Goal: Transaction & Acquisition: Purchase product/service

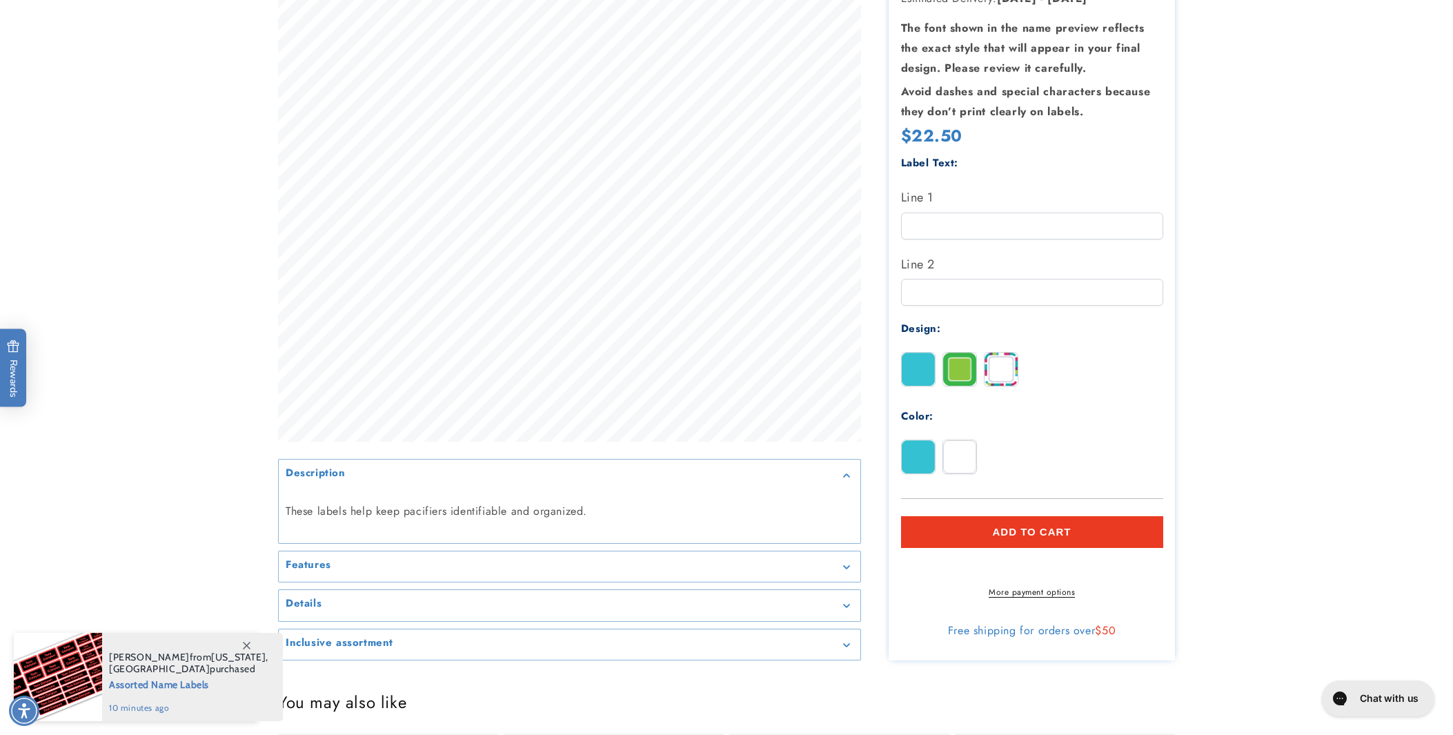
scroll to position [317, 0]
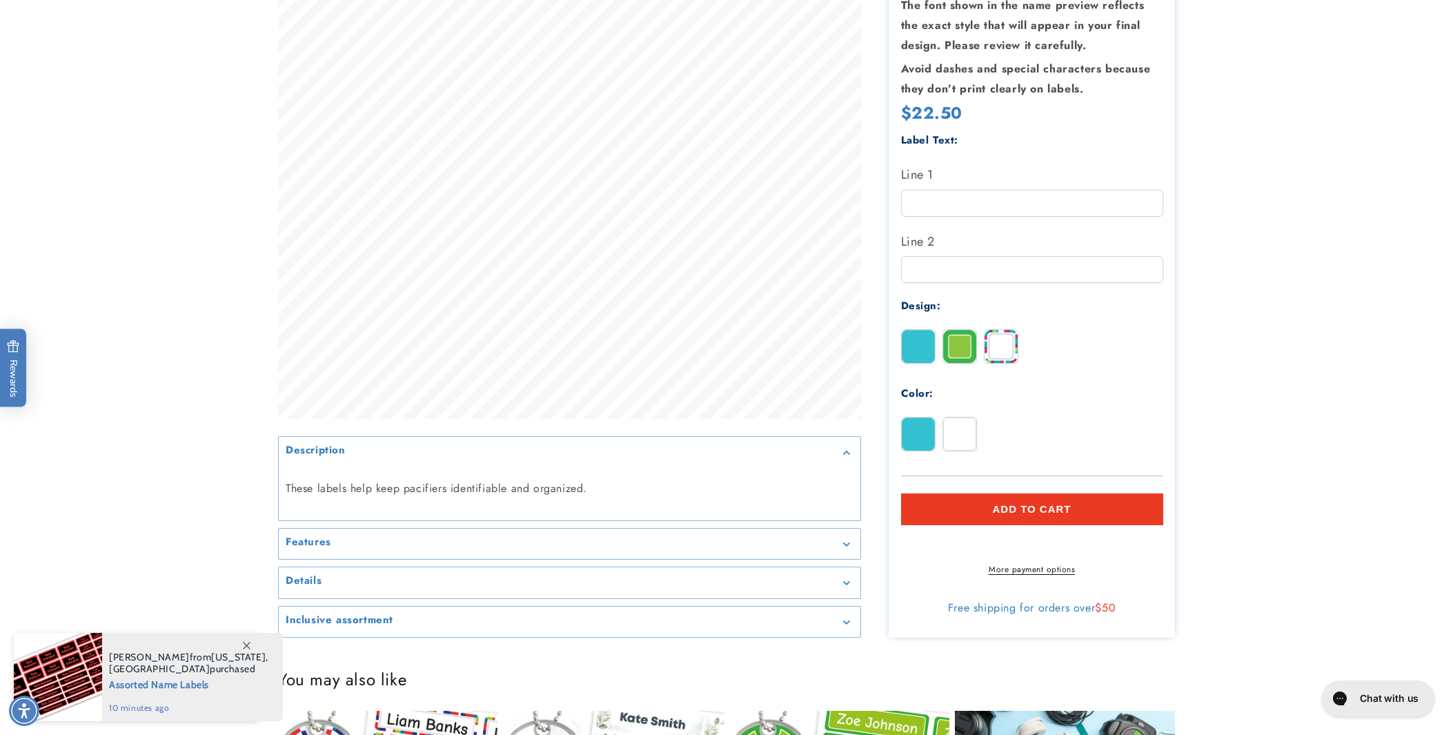
click at [1012, 336] on img at bounding box center [1001, 346] width 33 height 33
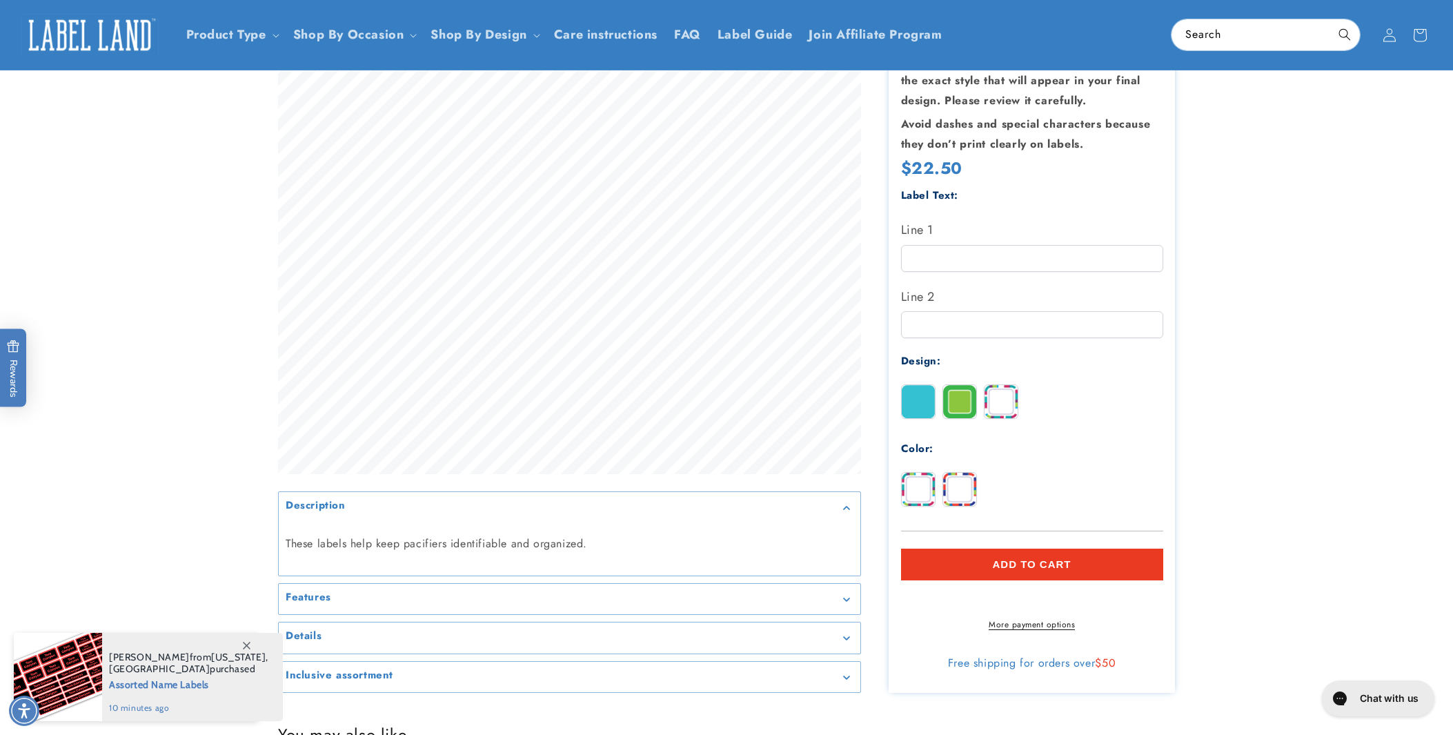
scroll to position [223, 0]
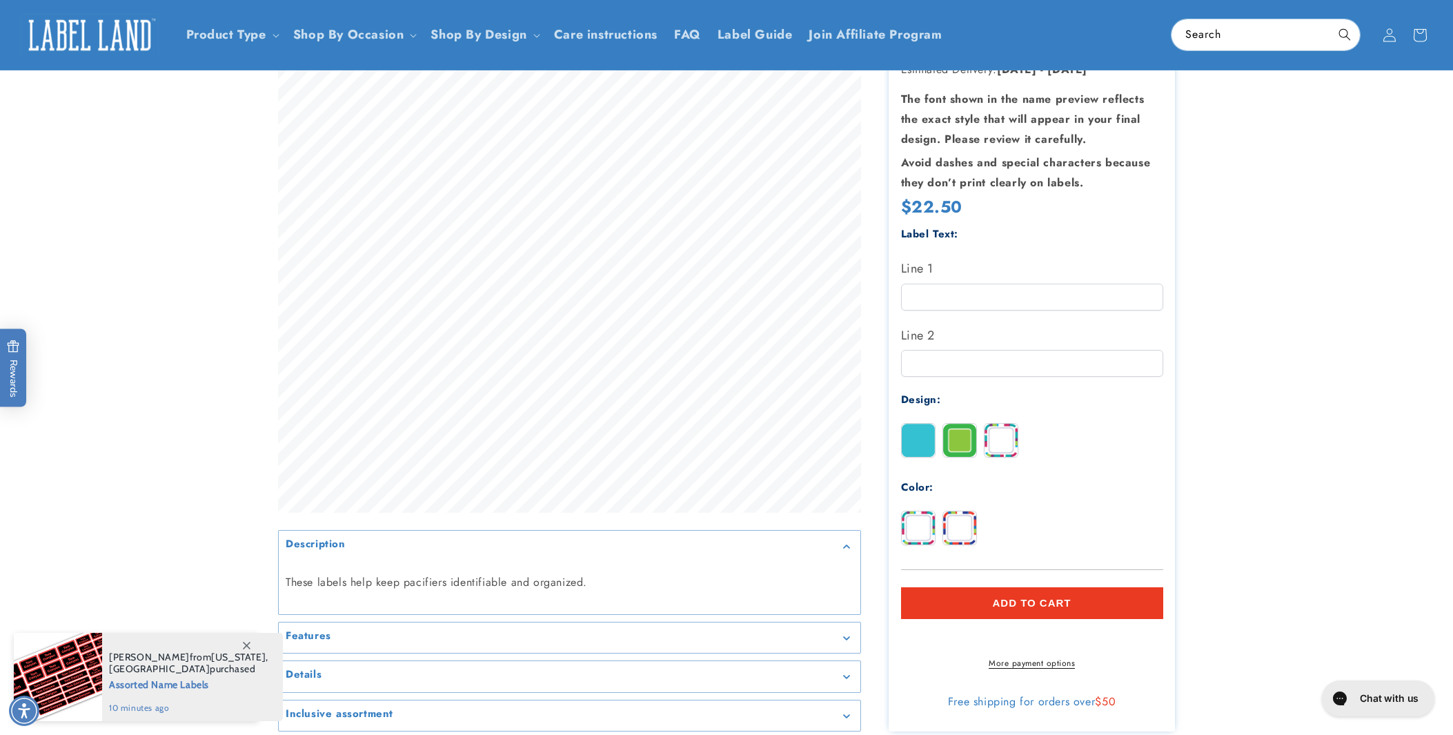
click at [953, 428] on img at bounding box center [959, 440] width 33 height 33
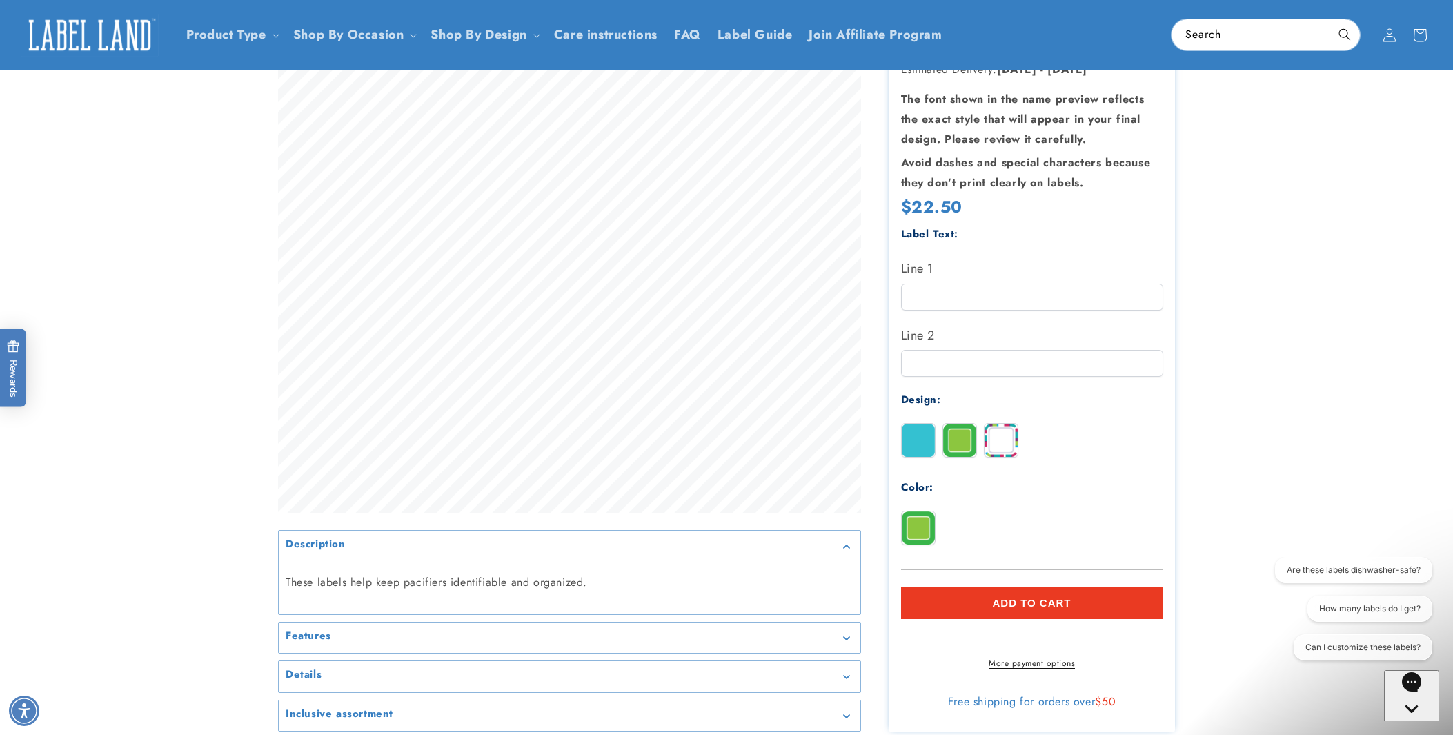
click at [914, 443] on img at bounding box center [918, 440] width 33 height 33
click at [921, 513] on img at bounding box center [918, 527] width 33 height 33
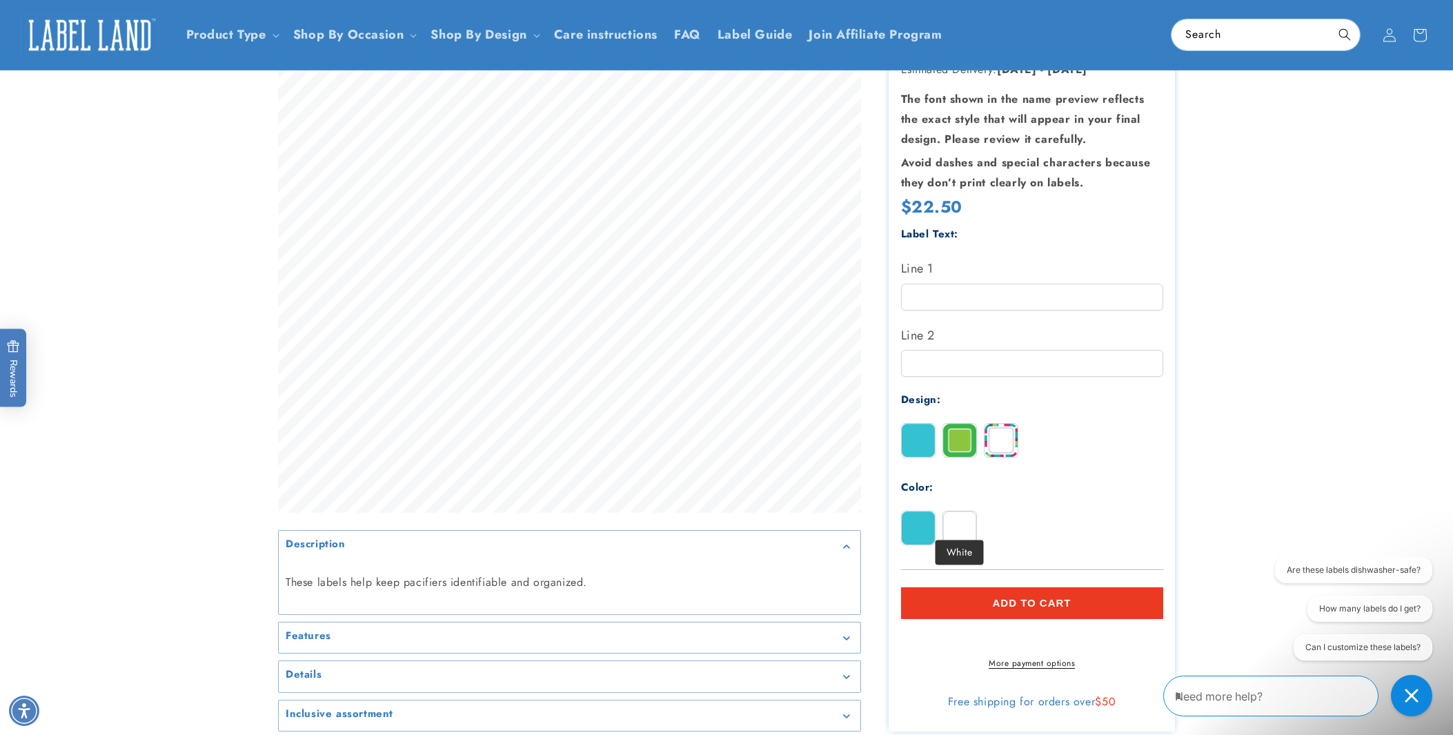
click at [973, 517] on img at bounding box center [959, 527] width 33 height 33
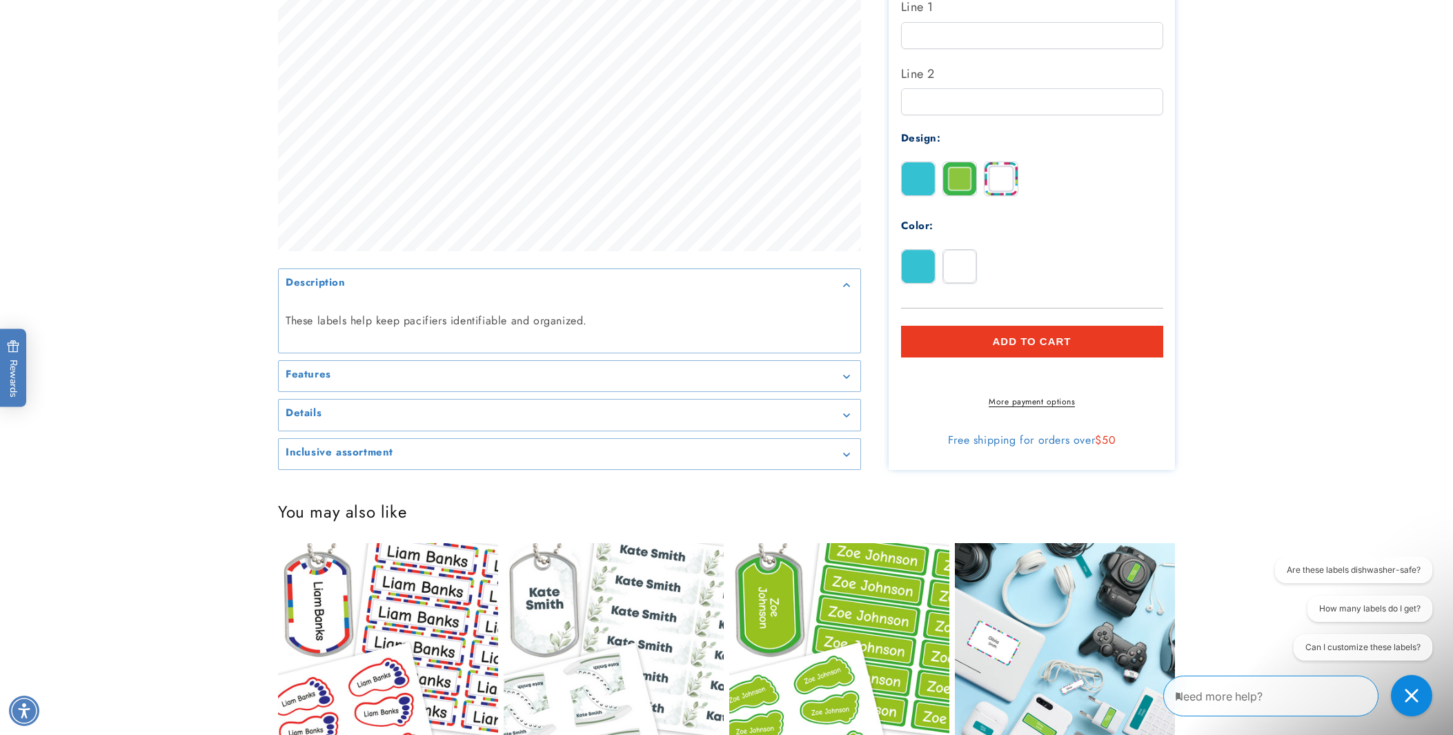
scroll to position [495, 0]
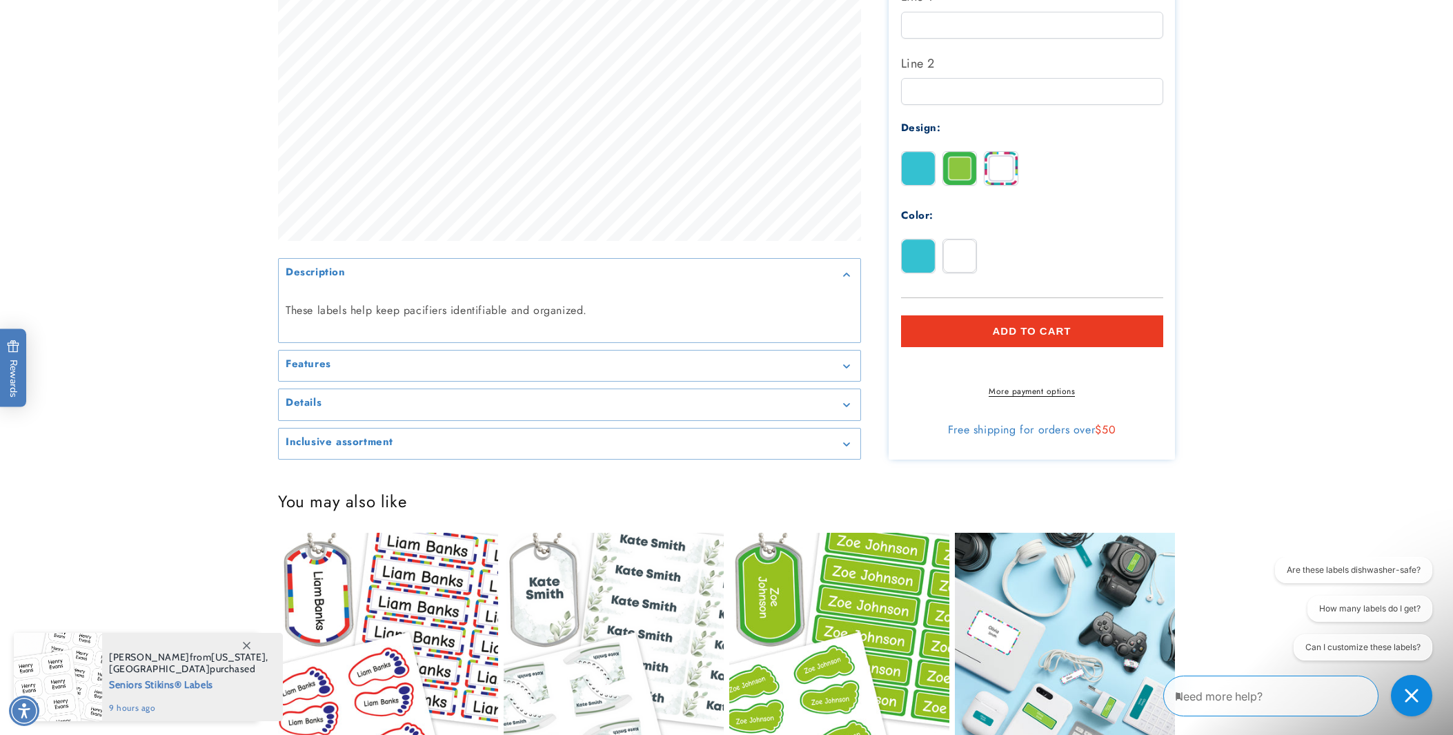
click at [769, 364] on div "Features" at bounding box center [570, 366] width 568 height 10
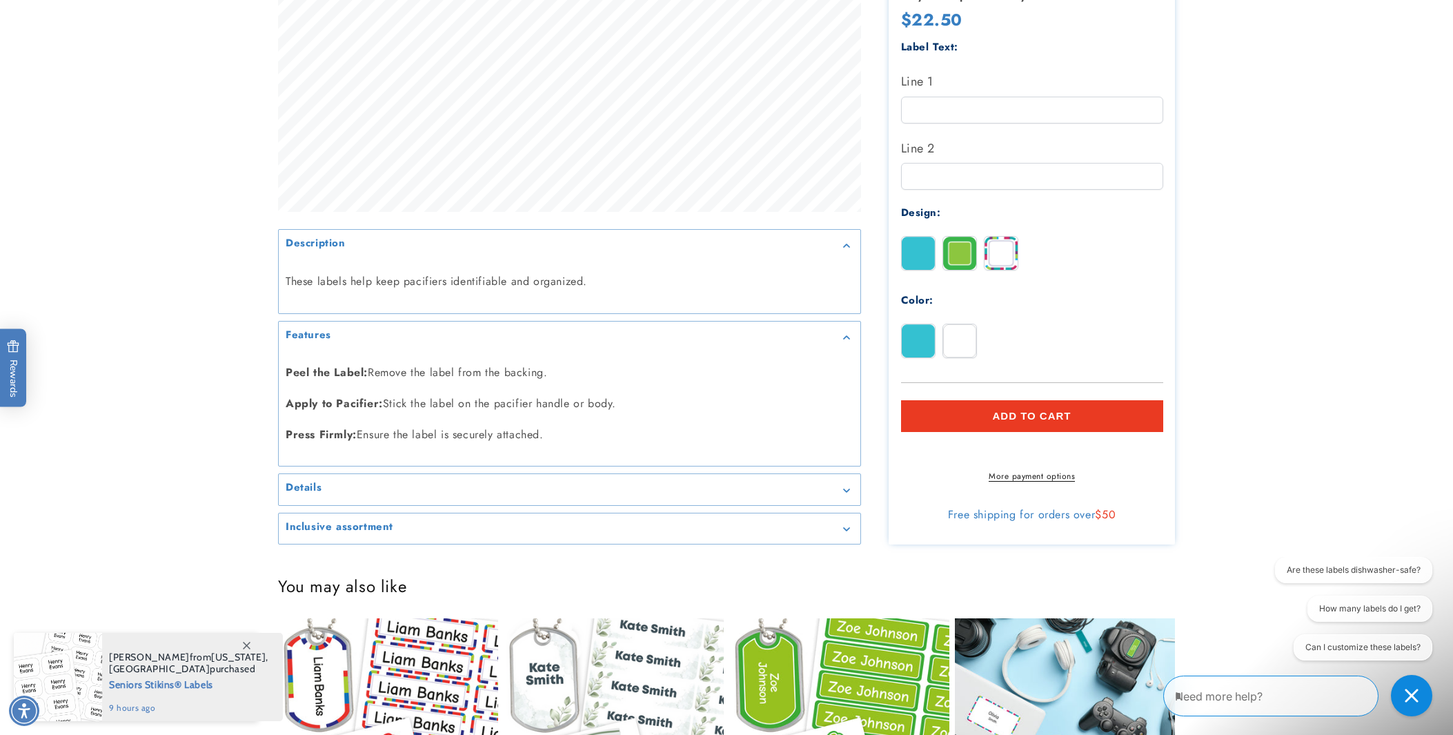
scroll to position [526, 0]
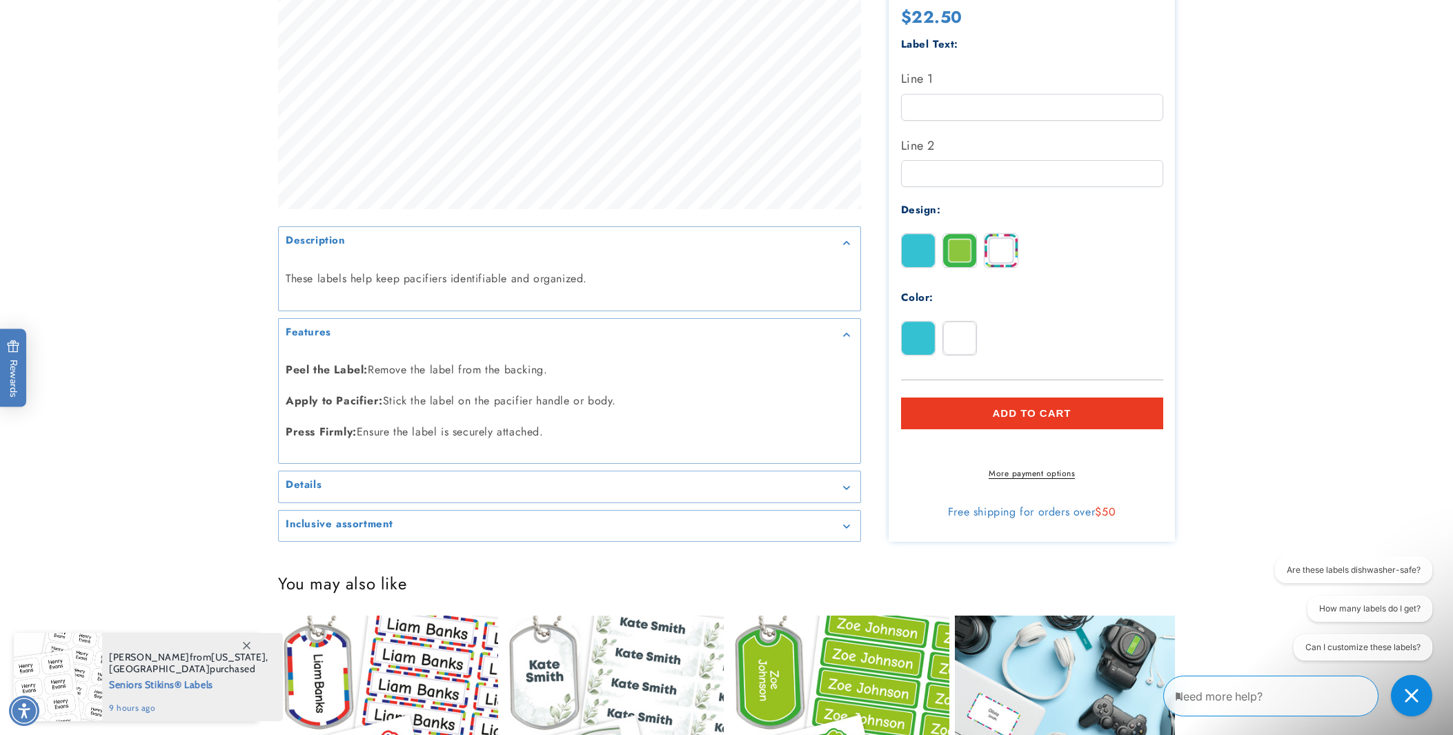
click at [846, 487] on icon "Gallery Viewer" at bounding box center [846, 488] width 7 height 4
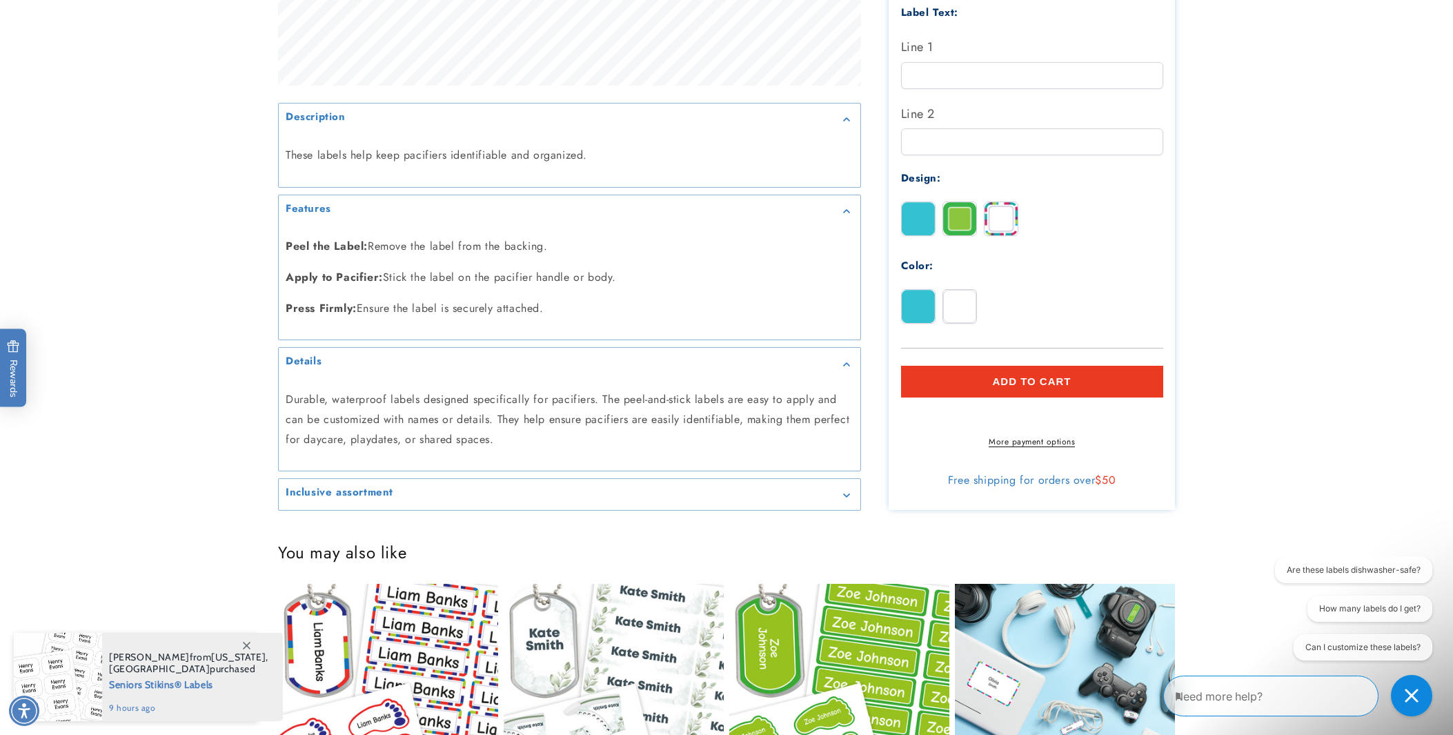
scroll to position [654, 0]
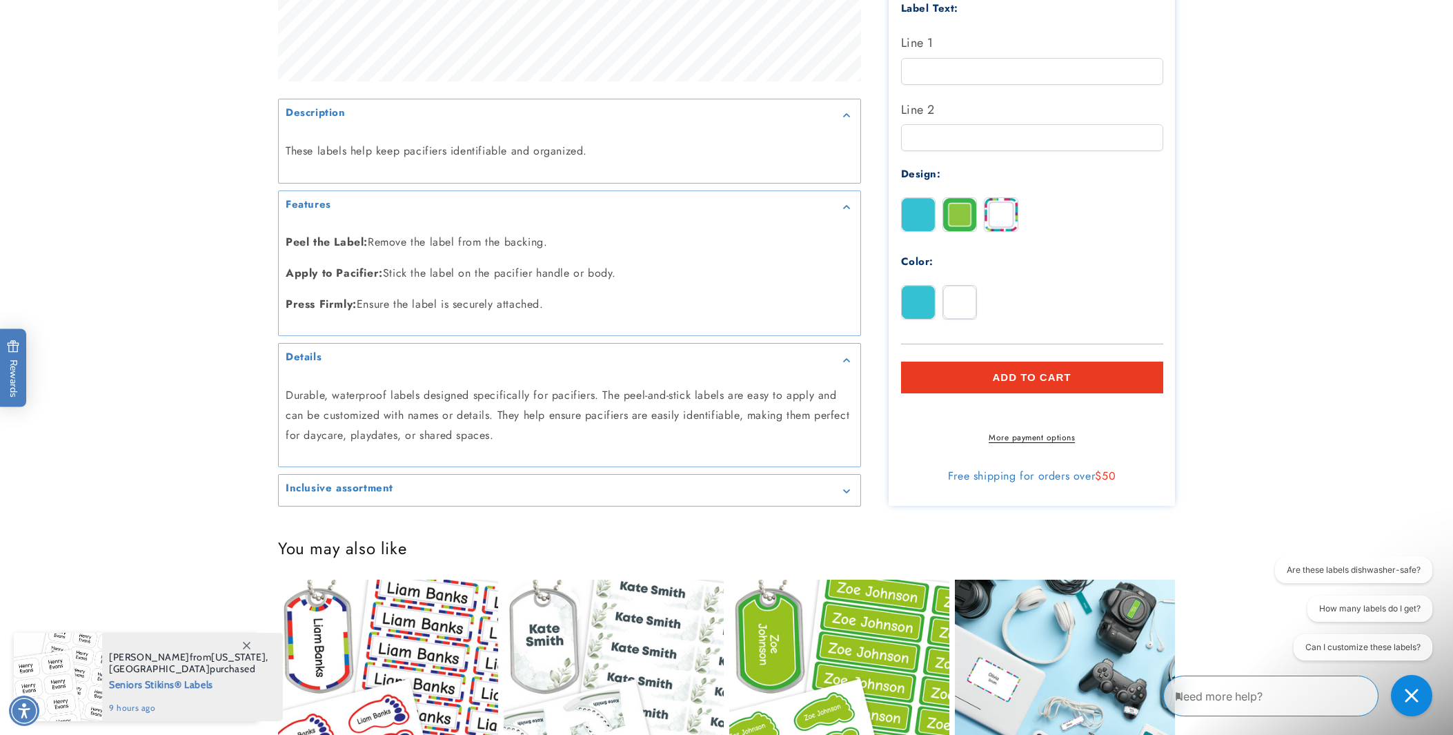
click at [848, 492] on icon "Gallery Viewer" at bounding box center [846, 491] width 7 height 4
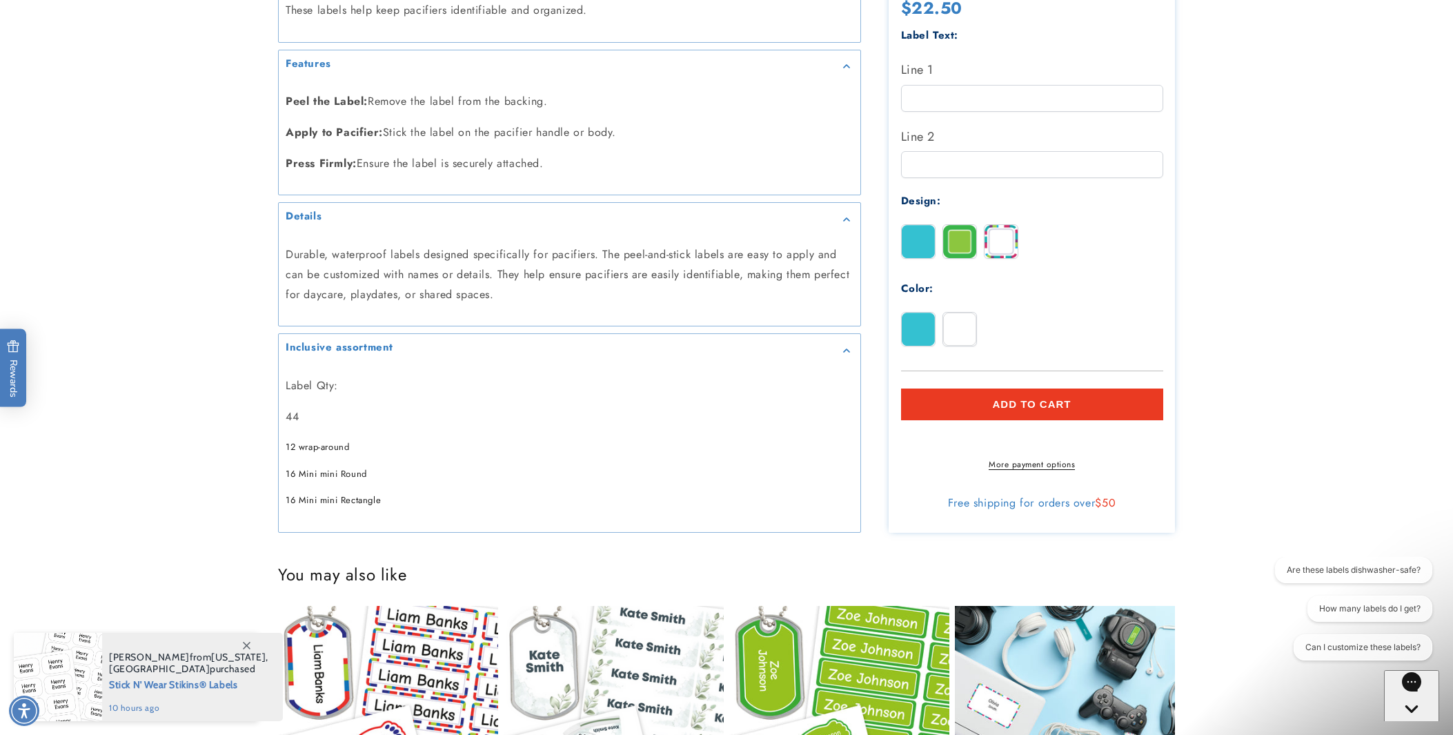
scroll to position [804, 0]
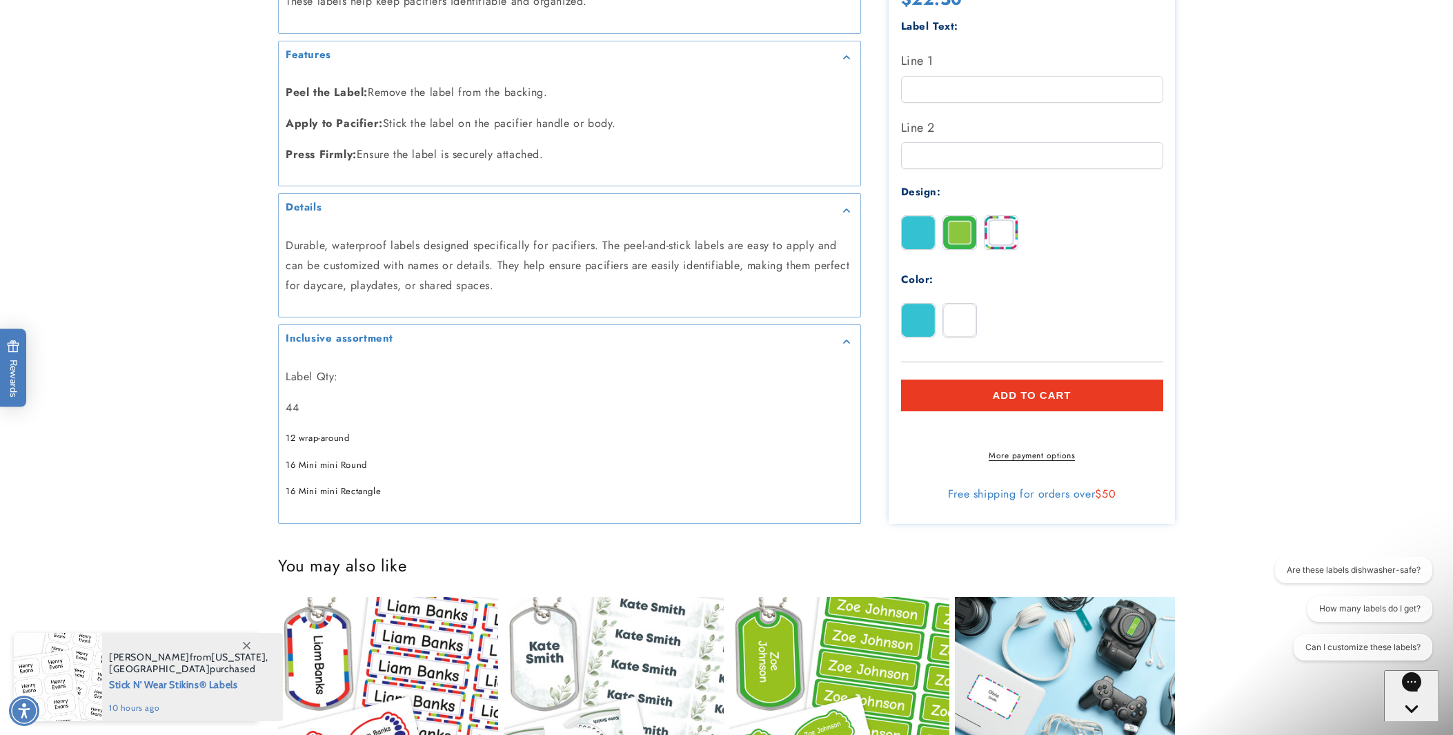
click at [1043, 393] on button "Add to cart" at bounding box center [1032, 395] width 262 height 32
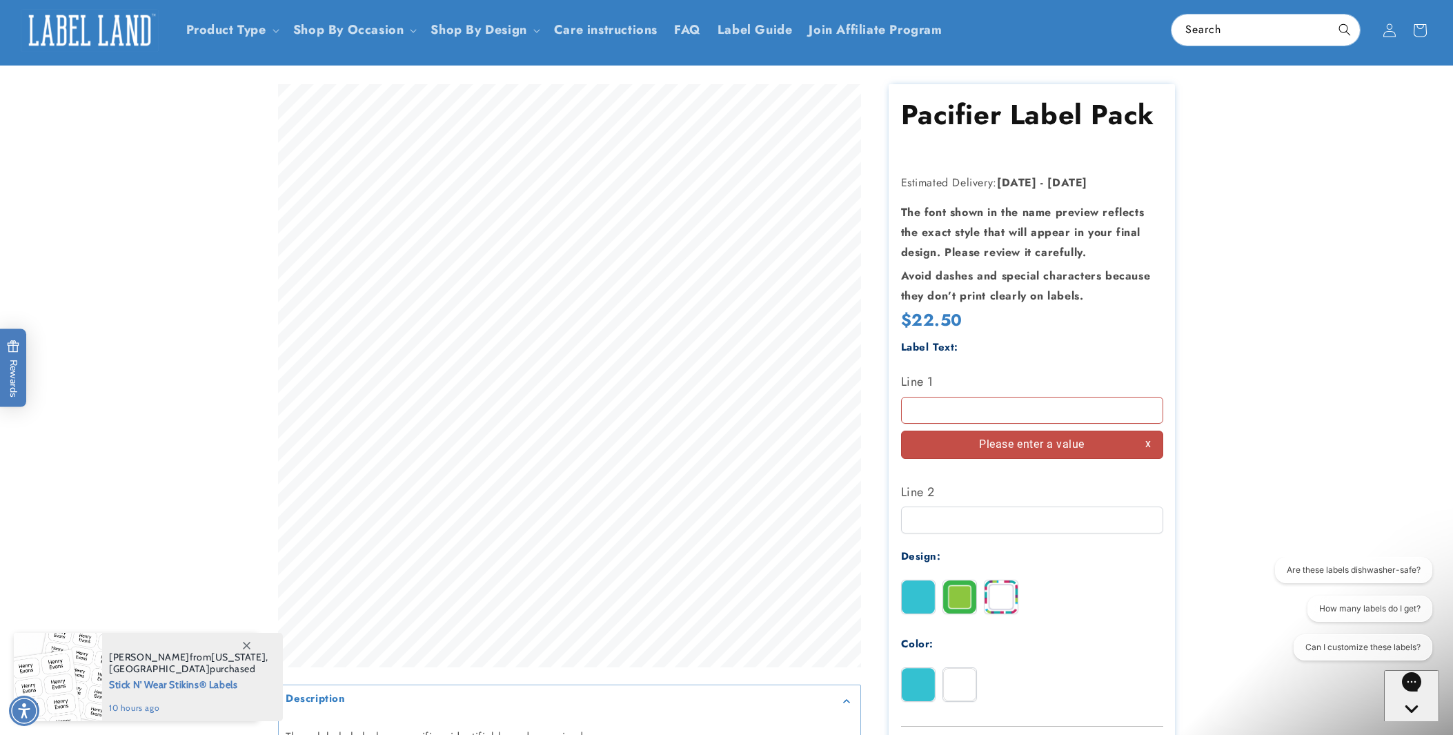
scroll to position [0, 0]
